Goal: Check status: Check status

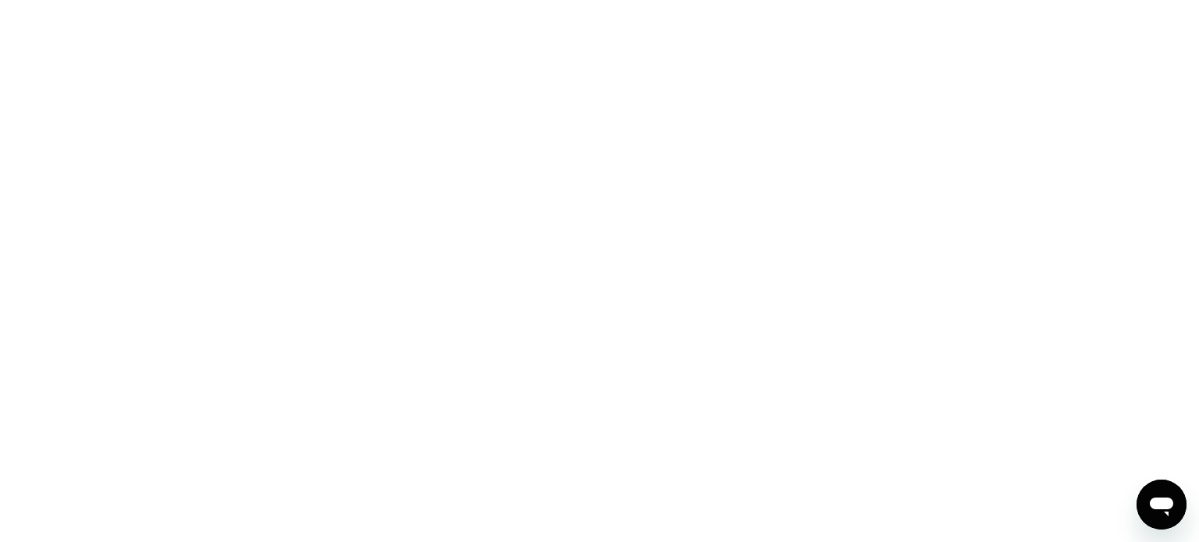
click at [749, 105] on div at bounding box center [599, 271] width 1199 height 542
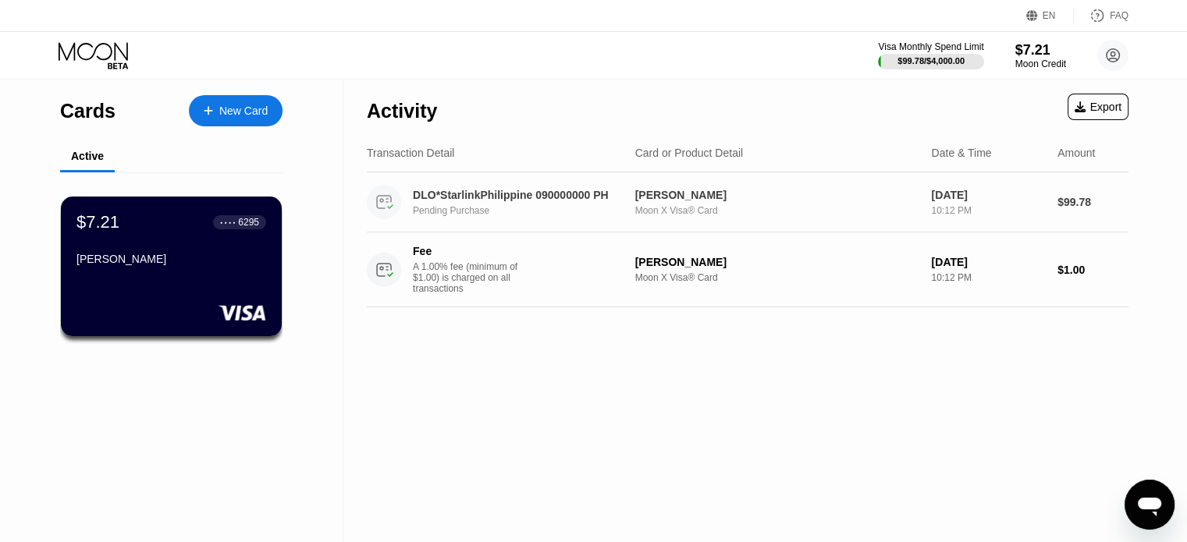
click at [509, 201] on div "DLO*StarlinkPhilippine 090000000 PH" at bounding box center [520, 195] width 214 height 12
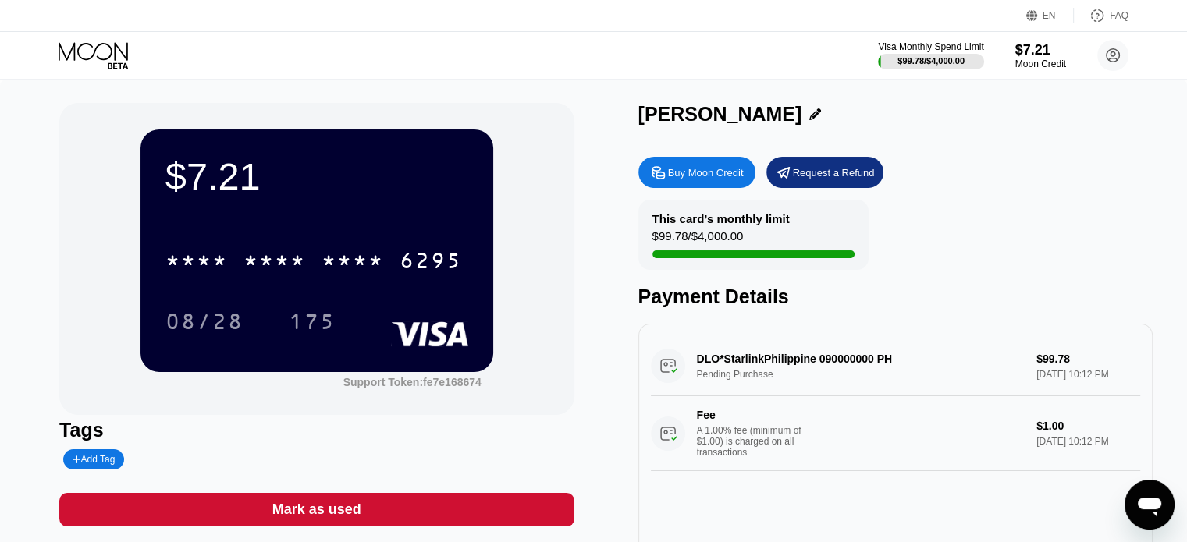
scroll to position [78, 0]
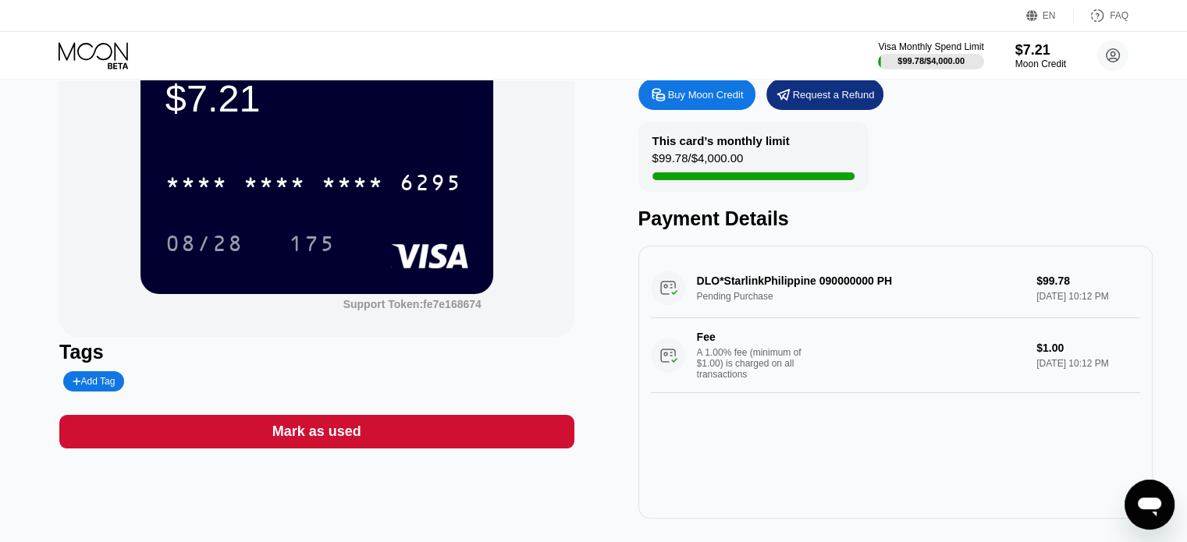
click at [840, 286] on div "DLO*StarlinkPhilippine 090000000 PH Pending Purchase $99.78 [DATE] 10:12 PM Fee…" at bounding box center [895, 325] width 489 height 135
click at [1043, 286] on div "DLO*StarlinkPhilippine 090000000 PH Pending Purchase $99.78 [DATE] 10:12 PM Fee…" at bounding box center [895, 325] width 489 height 135
click at [1018, 289] on div "DLO*StarlinkPhilippine 090000000 PH Pending Purchase $99.78 [DATE] 10:12 PM Fee…" at bounding box center [895, 325] width 489 height 135
click at [929, 294] on div "DLO*StarlinkPhilippine 090000000 PH Pending Purchase $99.78 [DATE] 10:12 PM Fee…" at bounding box center [895, 325] width 489 height 135
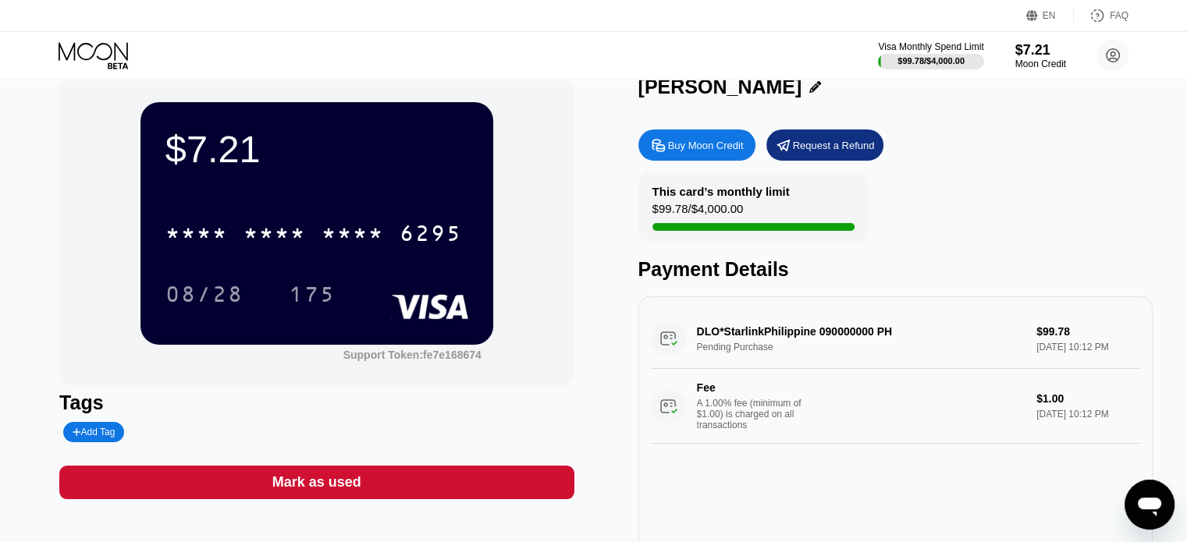
scroll to position [0, 0]
